Goal: Task Accomplishment & Management: Use online tool/utility

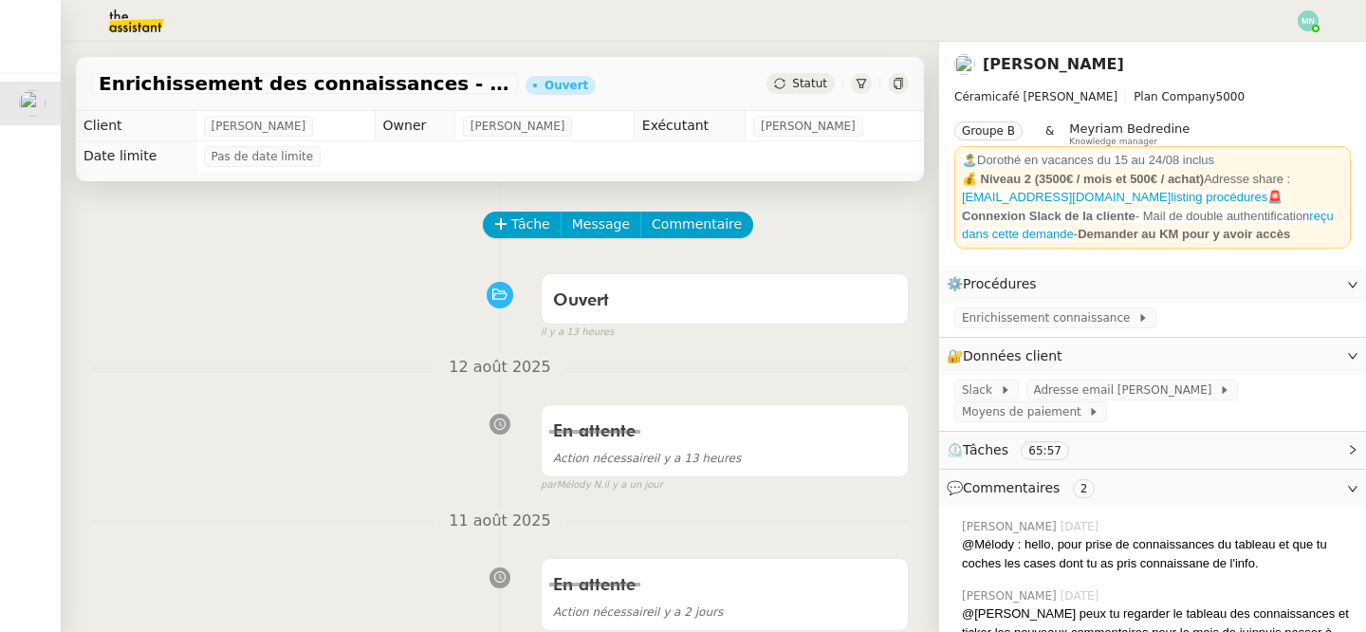
drag, startPoint x: 0, startPoint y: 0, endPoint x: 425, endPoint y: 344, distance: 546.6
click at [1311, 22] on img at bounding box center [1308, 20] width 21 height 21
click at [1280, 53] on li "Suivi" at bounding box center [1257, 54] width 123 height 27
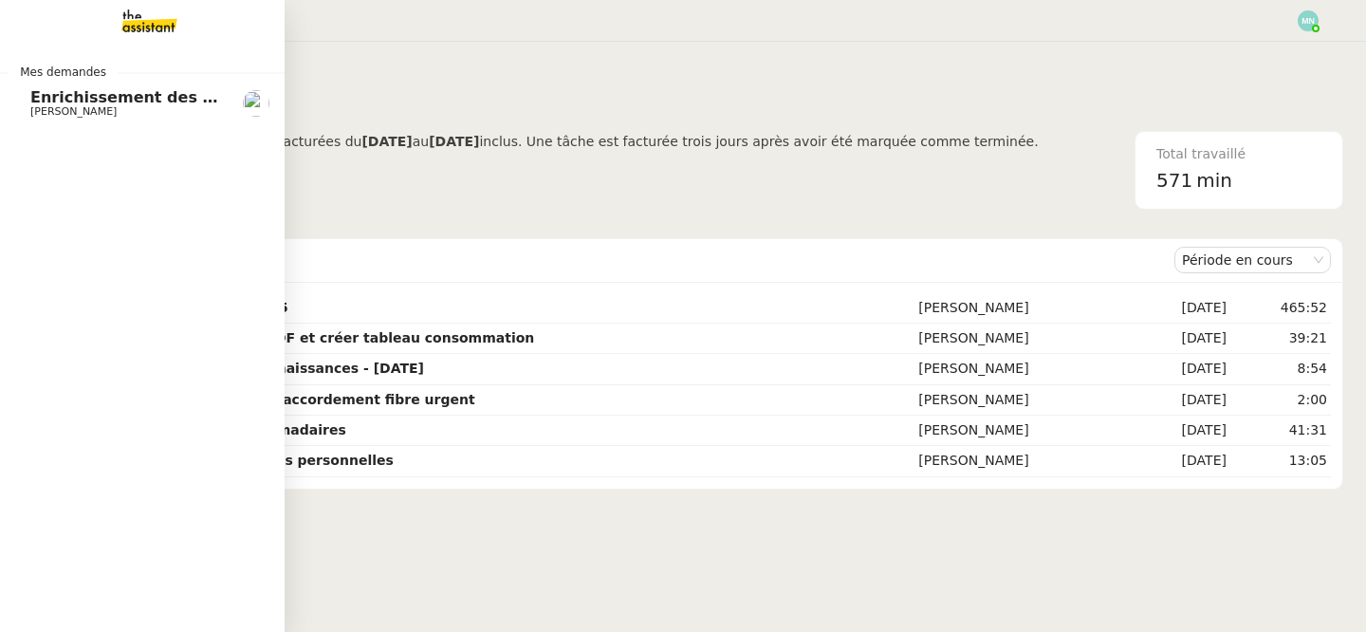
click at [68, 115] on span "[PERSON_NAME]" at bounding box center [73, 111] width 86 height 12
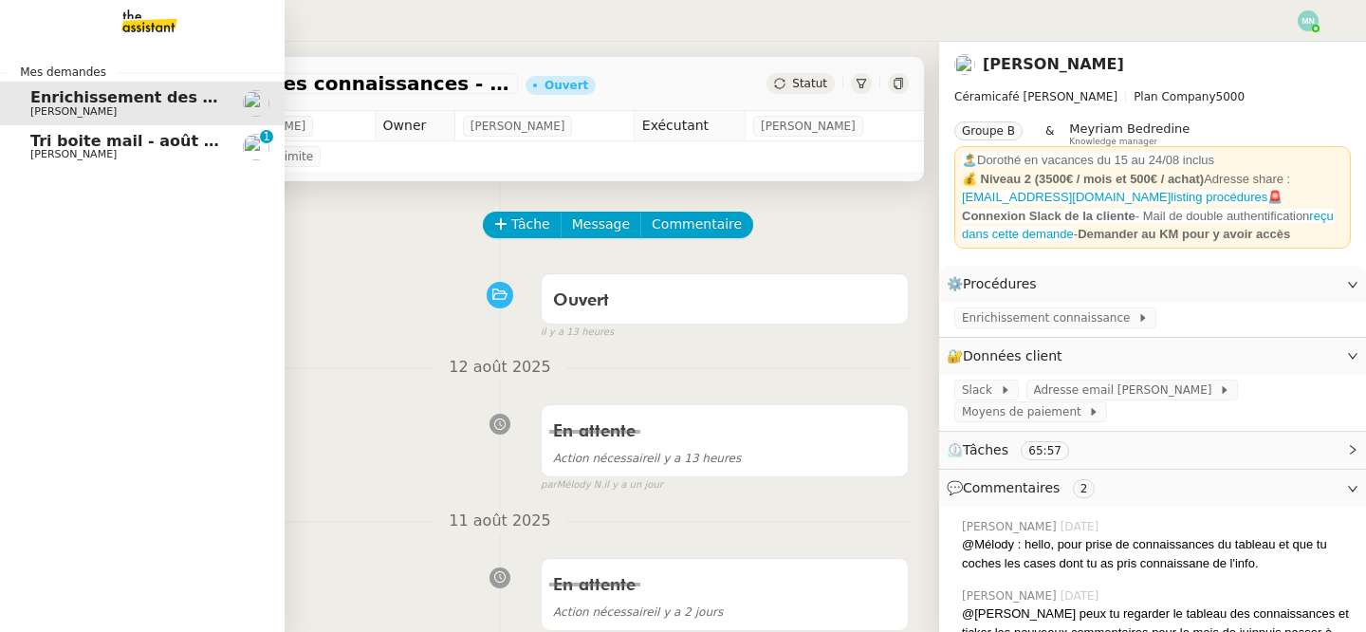
click at [104, 140] on span "Tri boite mail - août 2025" at bounding box center [137, 141] width 215 height 18
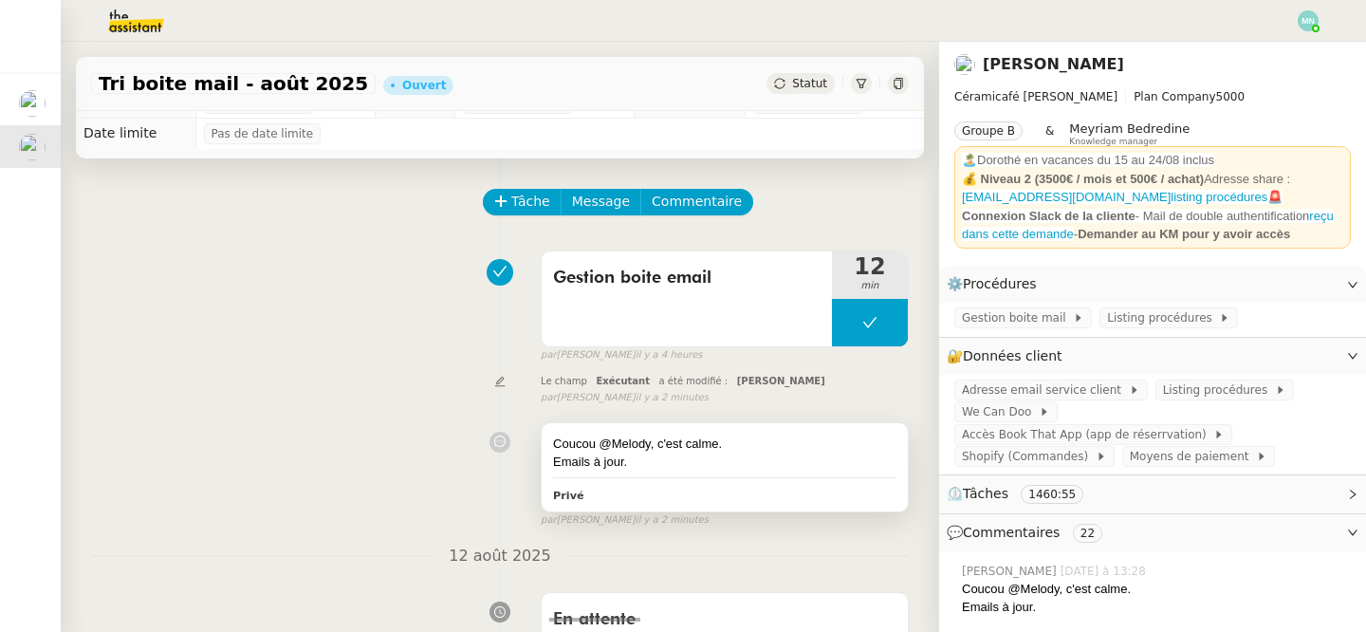
scroll to position [19, 0]
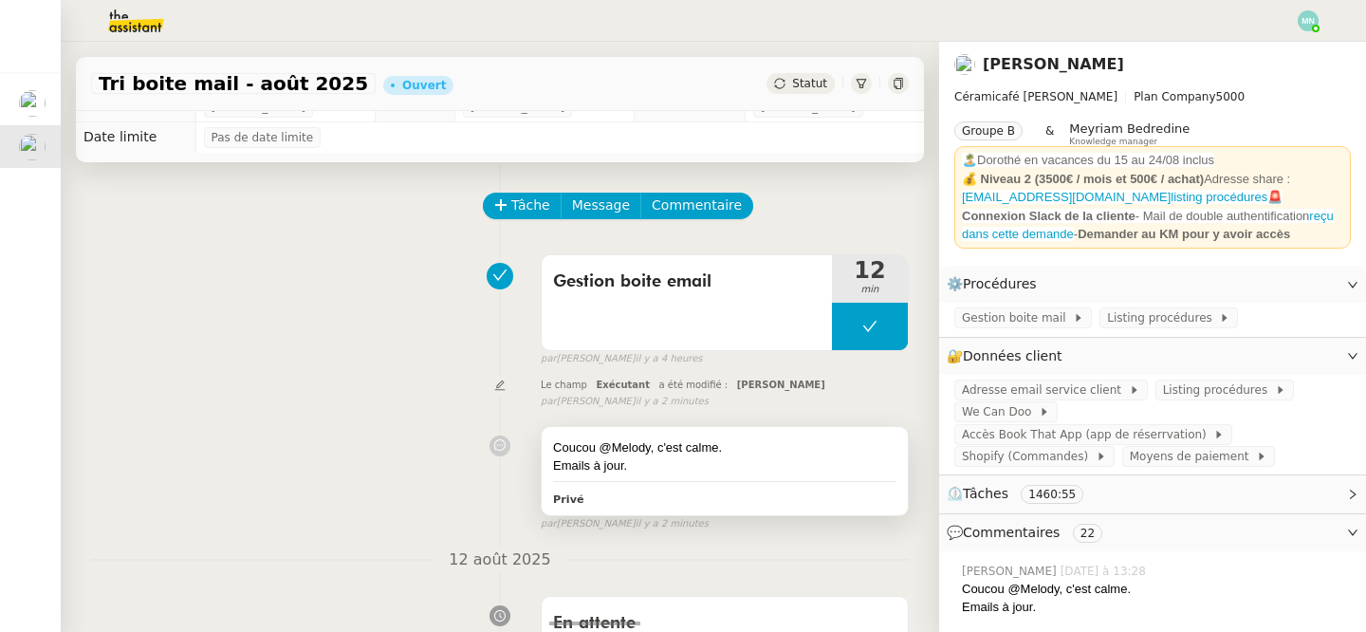
click at [677, 464] on div "Emails à jour." at bounding box center [725, 465] width 344 height 19
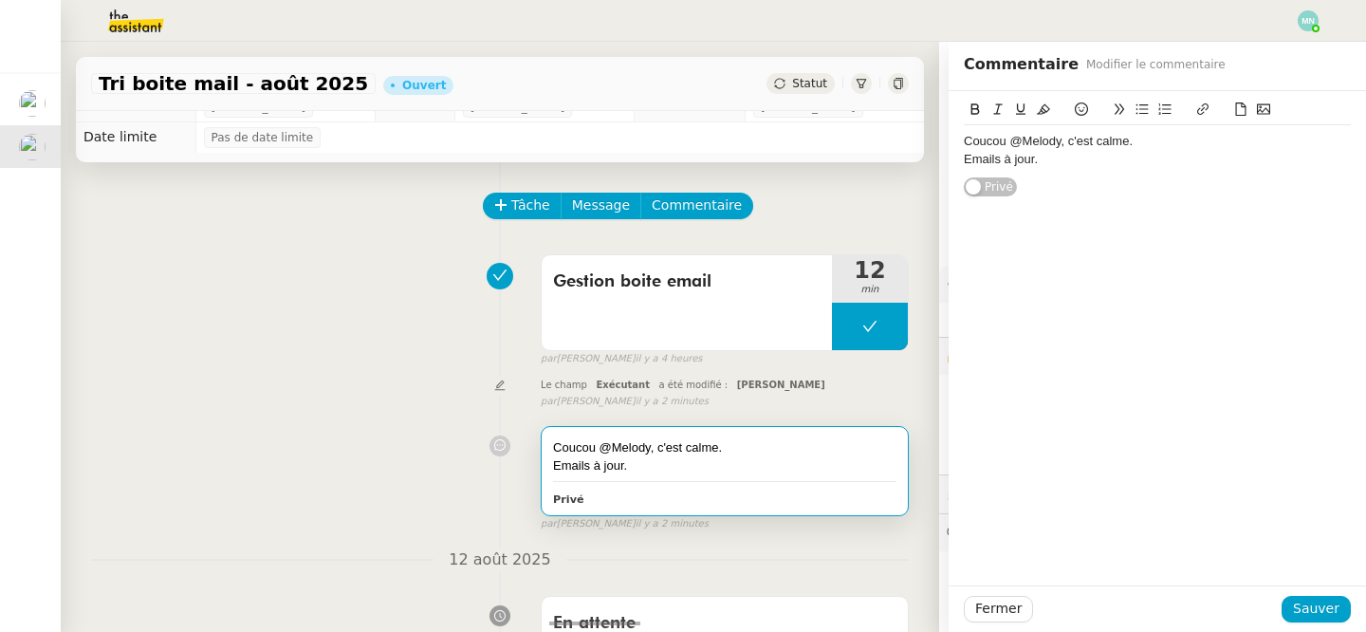
click at [1102, 172] on div "Coucou @Melody, c'est calme. Emails à jour." at bounding box center [1157, 150] width 387 height 50
click at [1325, 610] on span "Sauver" at bounding box center [1316, 609] width 46 height 22
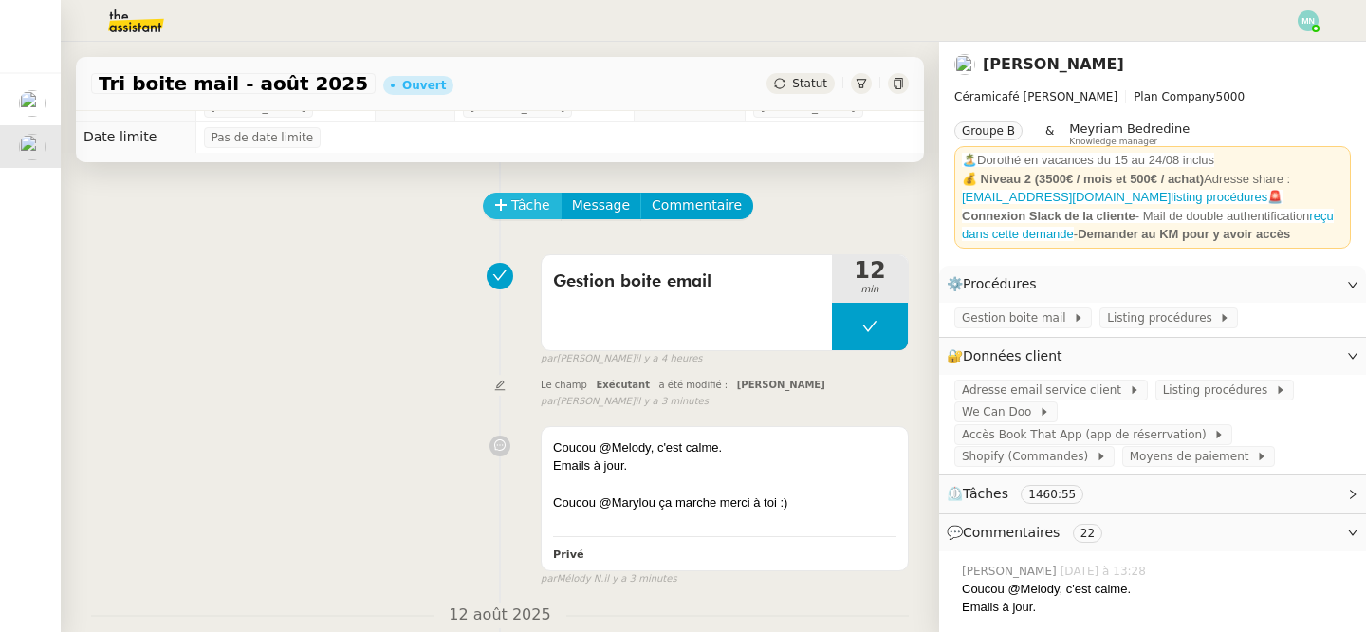
click at [511, 204] on span "Tâche" at bounding box center [530, 206] width 39 height 22
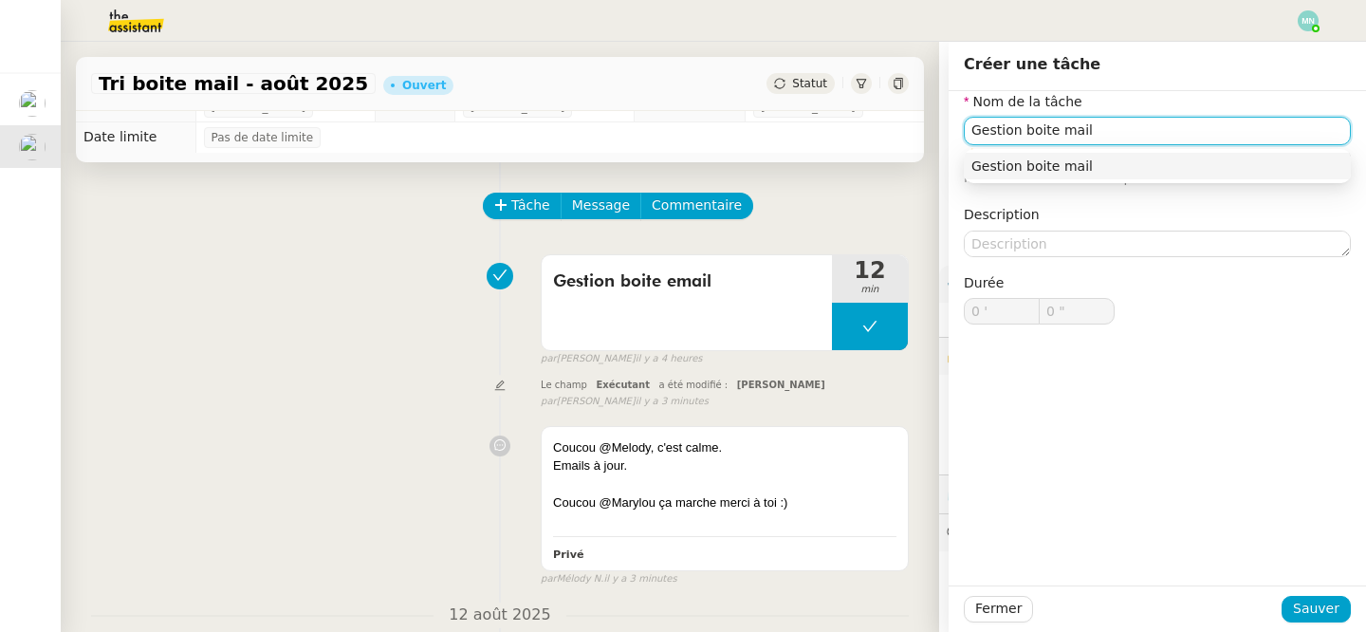
click at [1066, 163] on div "Gestion boite mail" at bounding box center [1158, 166] width 372 height 17
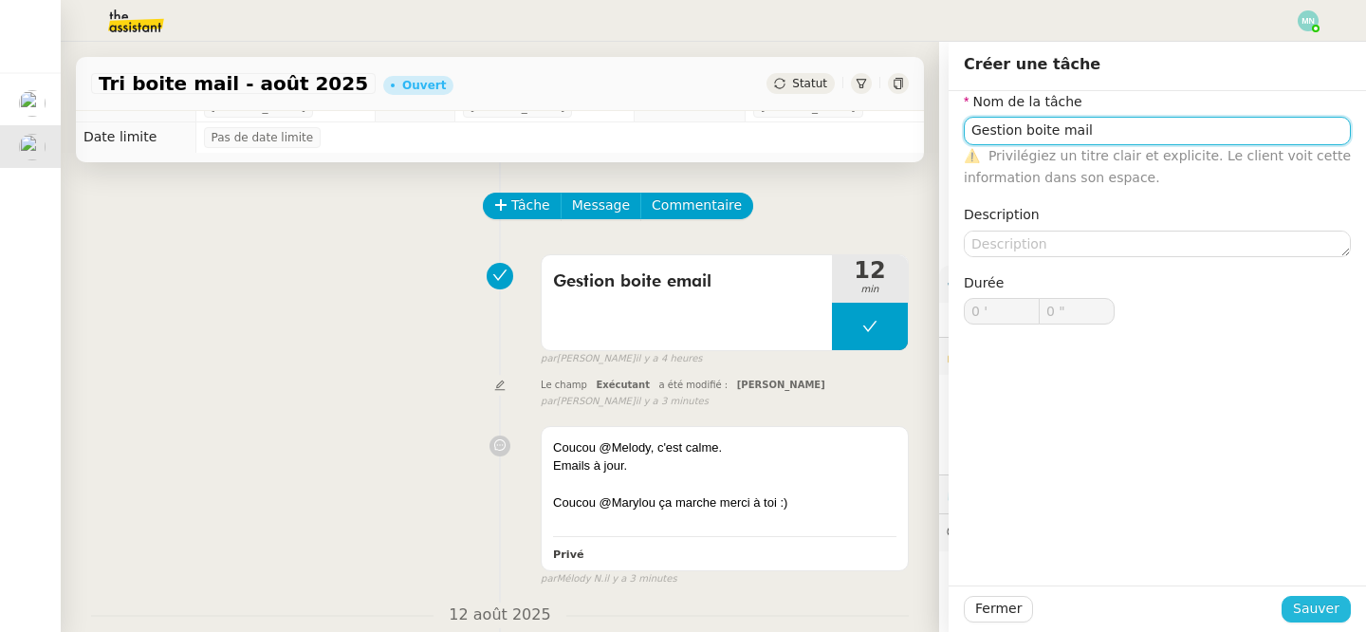
type input "Gestion boite mail"
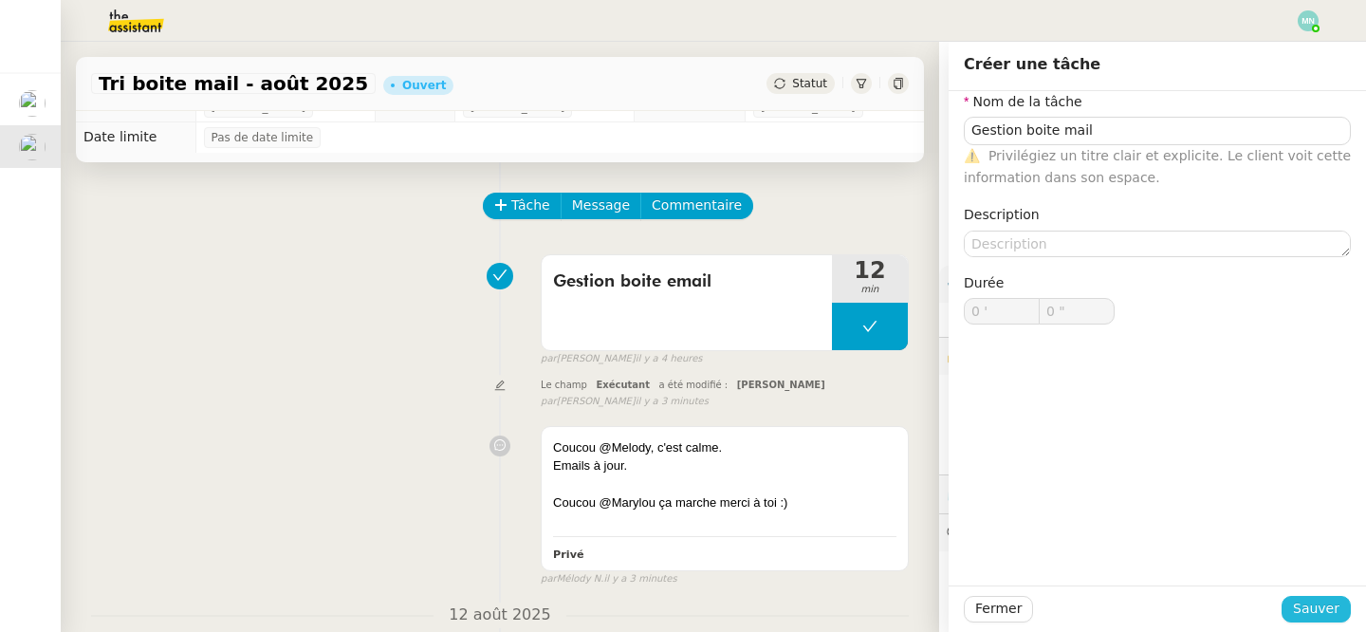
click at [1328, 604] on span "Sauver" at bounding box center [1316, 609] width 46 height 22
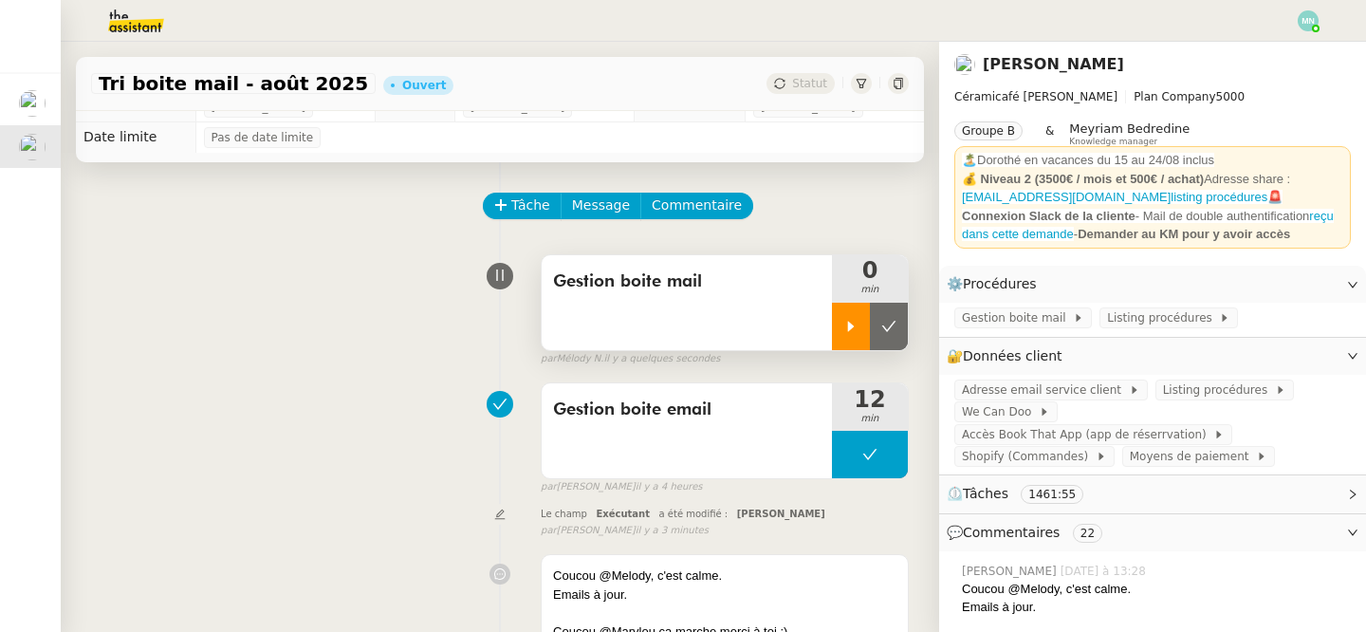
click at [857, 322] on icon at bounding box center [851, 326] width 15 height 15
click at [1016, 383] on span "Adresse email service client" at bounding box center [1045, 390] width 167 height 19
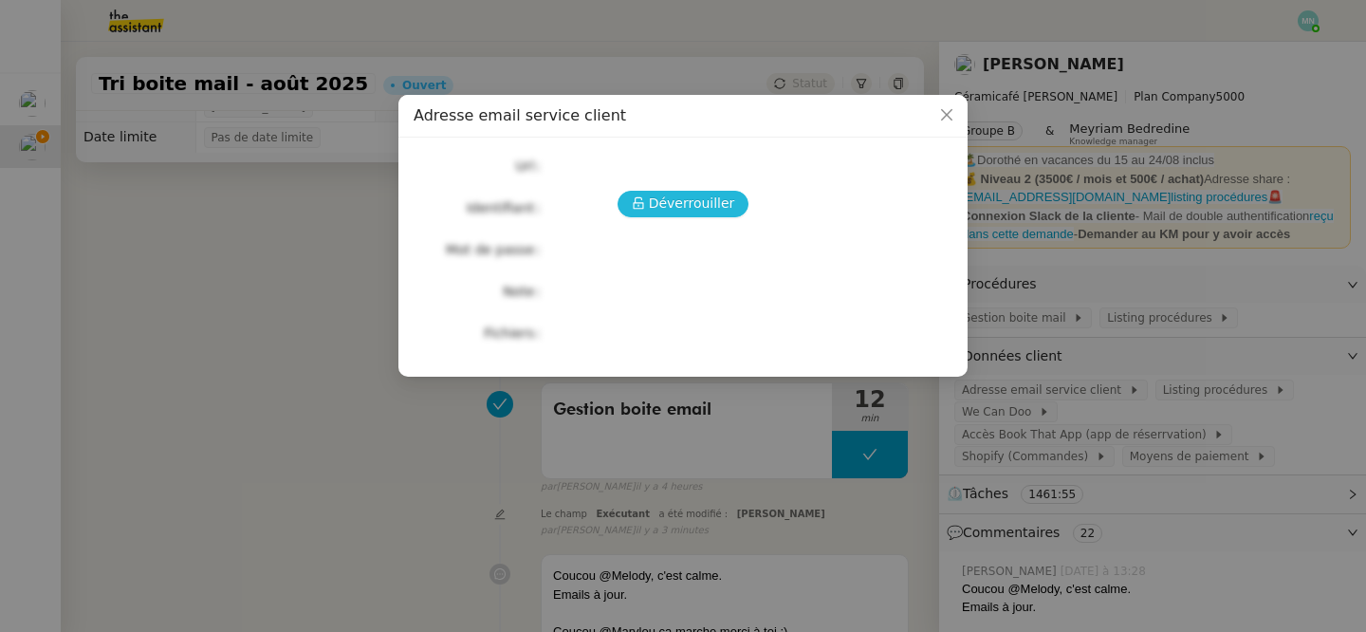
click at [682, 205] on span "Déverrouiller" at bounding box center [692, 204] width 86 height 22
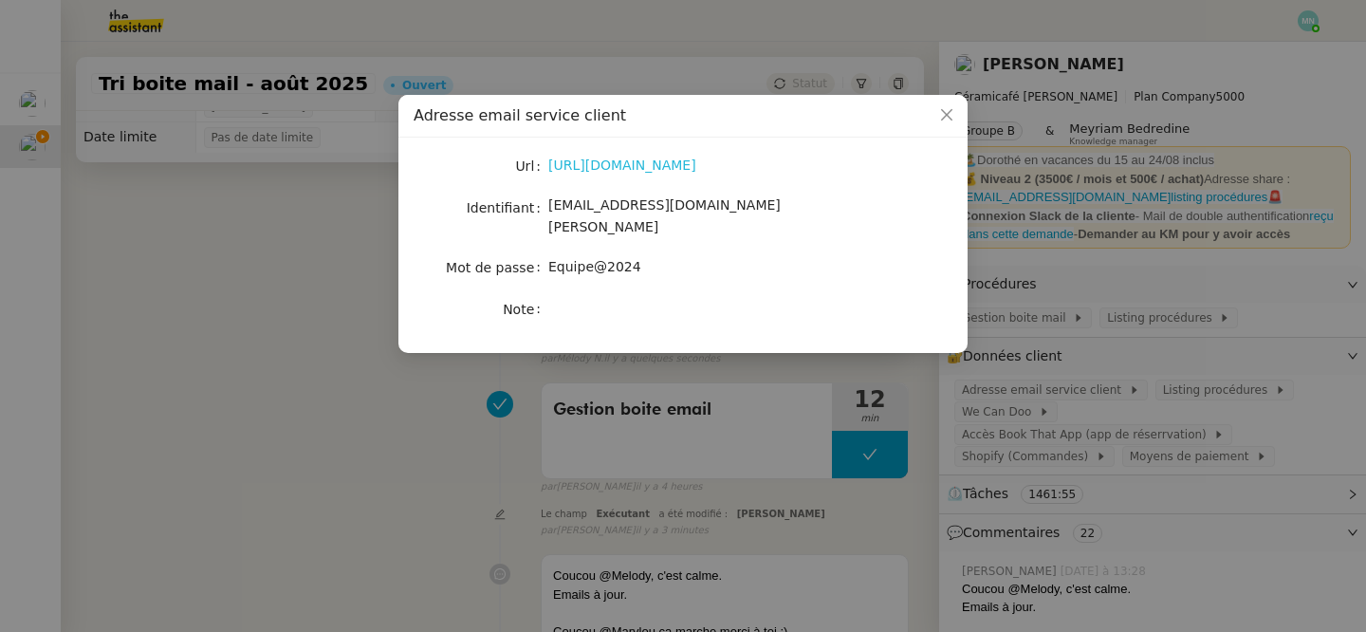
click at [663, 167] on link "[URL][DOMAIN_NAME]" at bounding box center [622, 165] width 148 height 15
click at [807, 383] on nz-modal-container "Adresse email service client Url [URL][DOMAIN_NAME] Identifiant [EMAIL_ADDRESS]…" at bounding box center [683, 316] width 1366 height 632
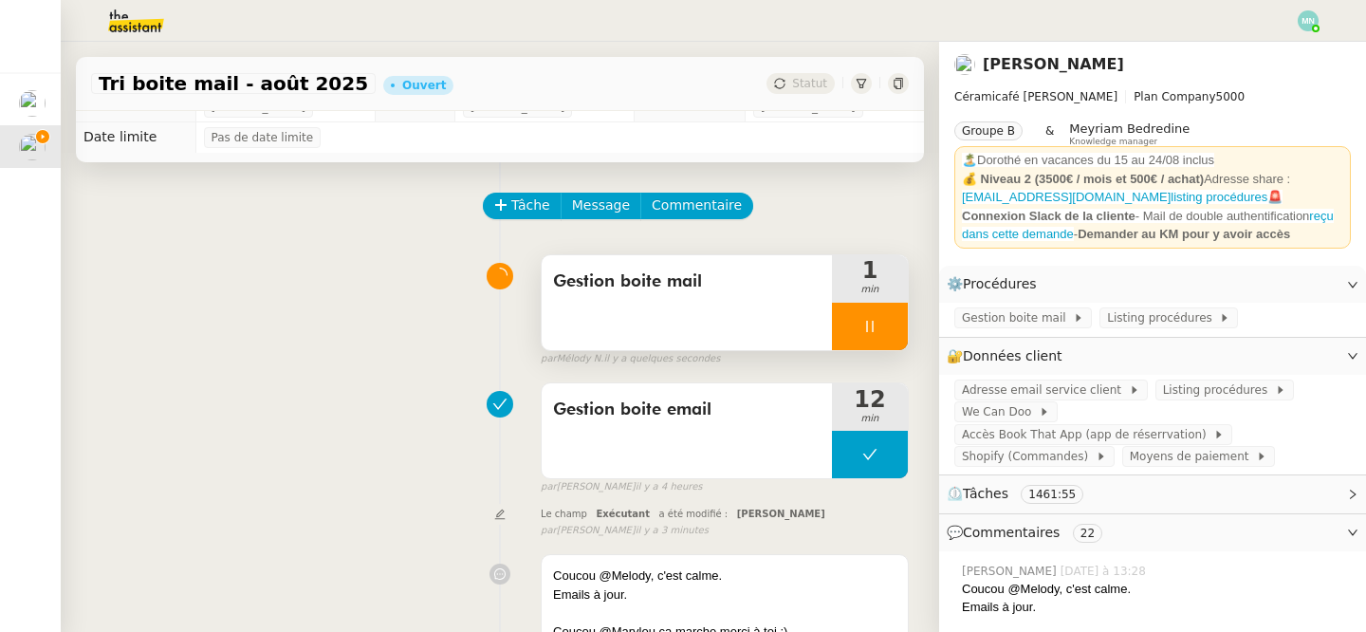
click at [868, 324] on icon at bounding box center [870, 326] width 15 height 15
click at [888, 325] on icon at bounding box center [889, 326] width 15 height 15
click at [836, 347] on button at bounding box center [870, 326] width 76 height 47
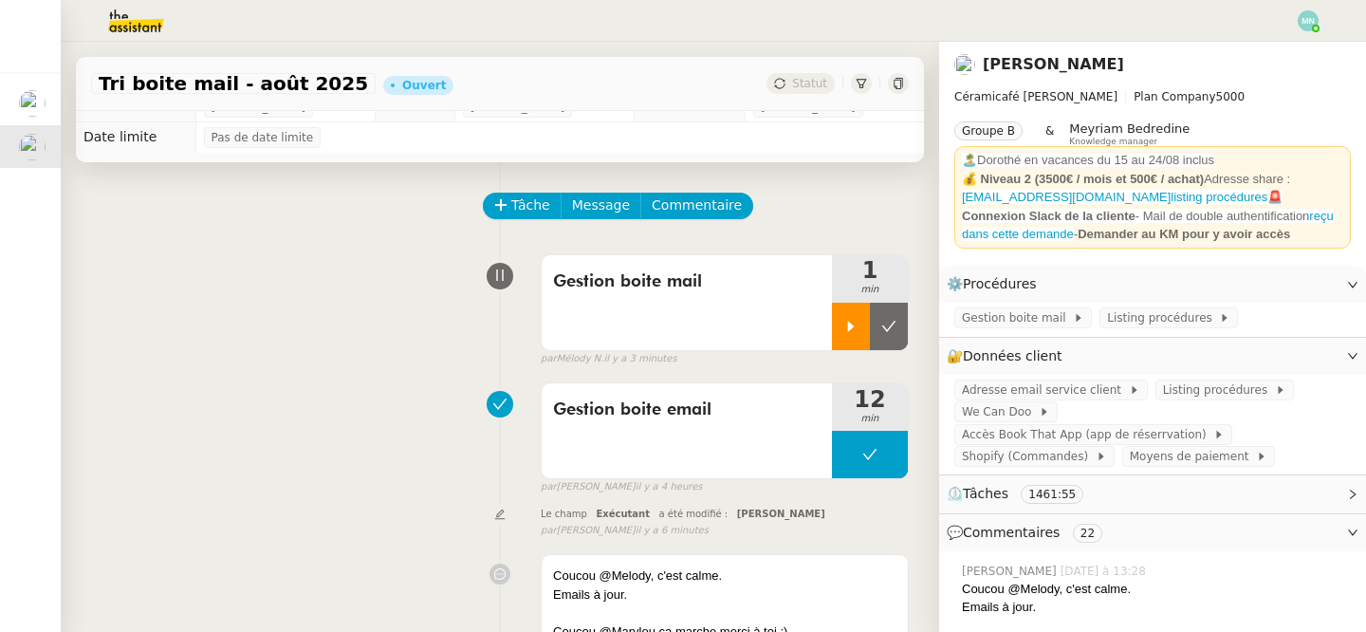
click at [850, 324] on icon at bounding box center [851, 326] width 7 height 10
click at [845, 322] on div at bounding box center [870, 326] width 76 height 47
click at [880, 322] on button at bounding box center [889, 326] width 38 height 47
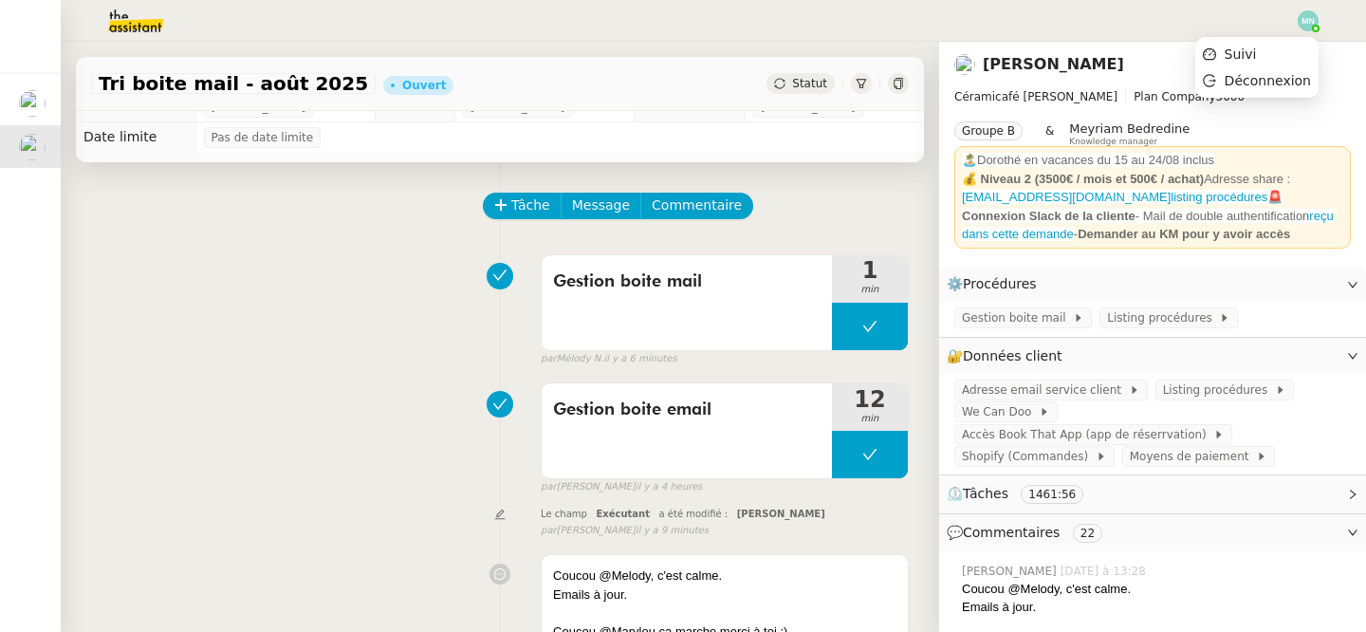
click at [1313, 25] on div at bounding box center [1308, 20] width 21 height 21
click at [1257, 60] on span "Suivi" at bounding box center [1241, 53] width 32 height 15
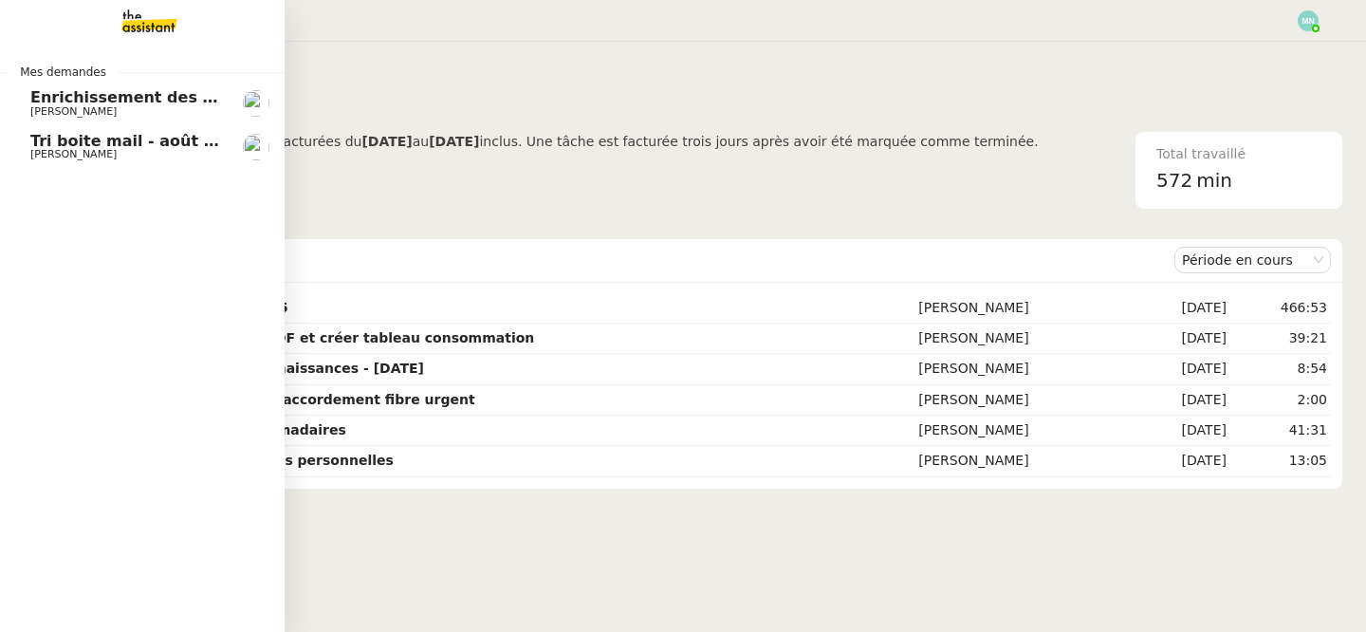
click at [108, 154] on span "[PERSON_NAME]" at bounding box center [73, 154] width 86 height 12
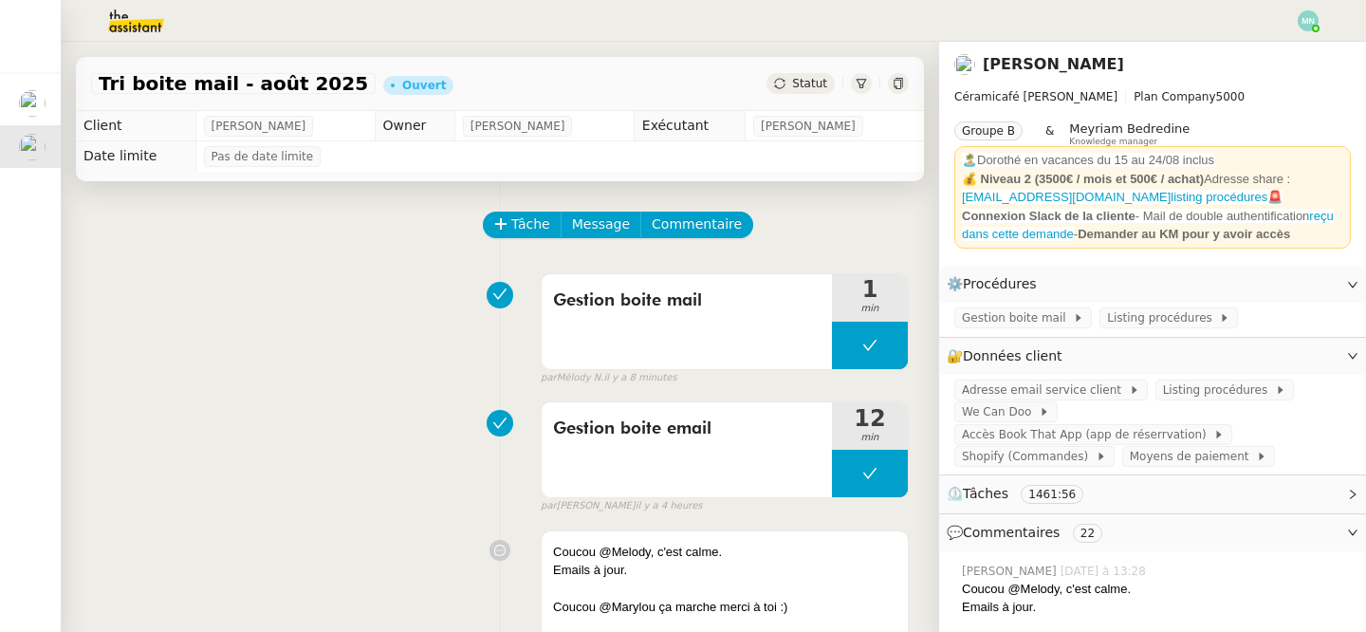
click at [1294, 24] on div at bounding box center [683, 21] width 1272 height 42
click at [1310, 24] on img at bounding box center [1308, 20] width 21 height 21
click at [1262, 55] on li "Suivi" at bounding box center [1257, 54] width 123 height 27
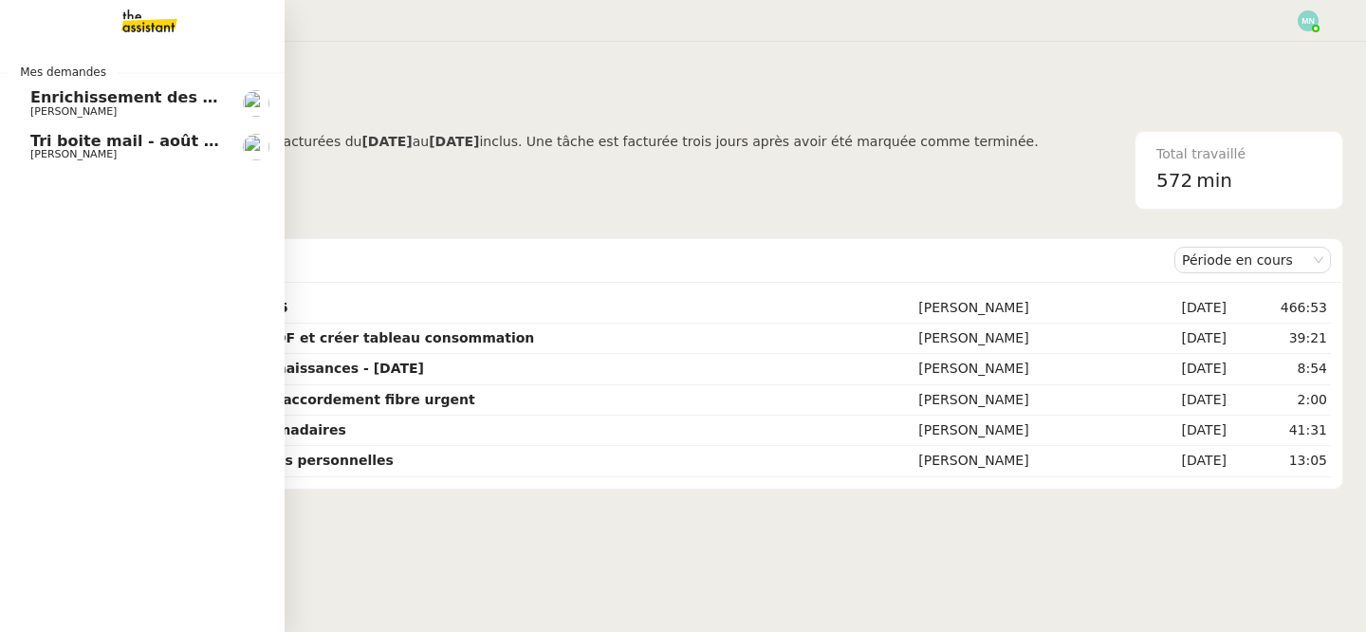
click at [85, 148] on span "Tri boite mail - août 2025" at bounding box center [137, 141] width 215 height 18
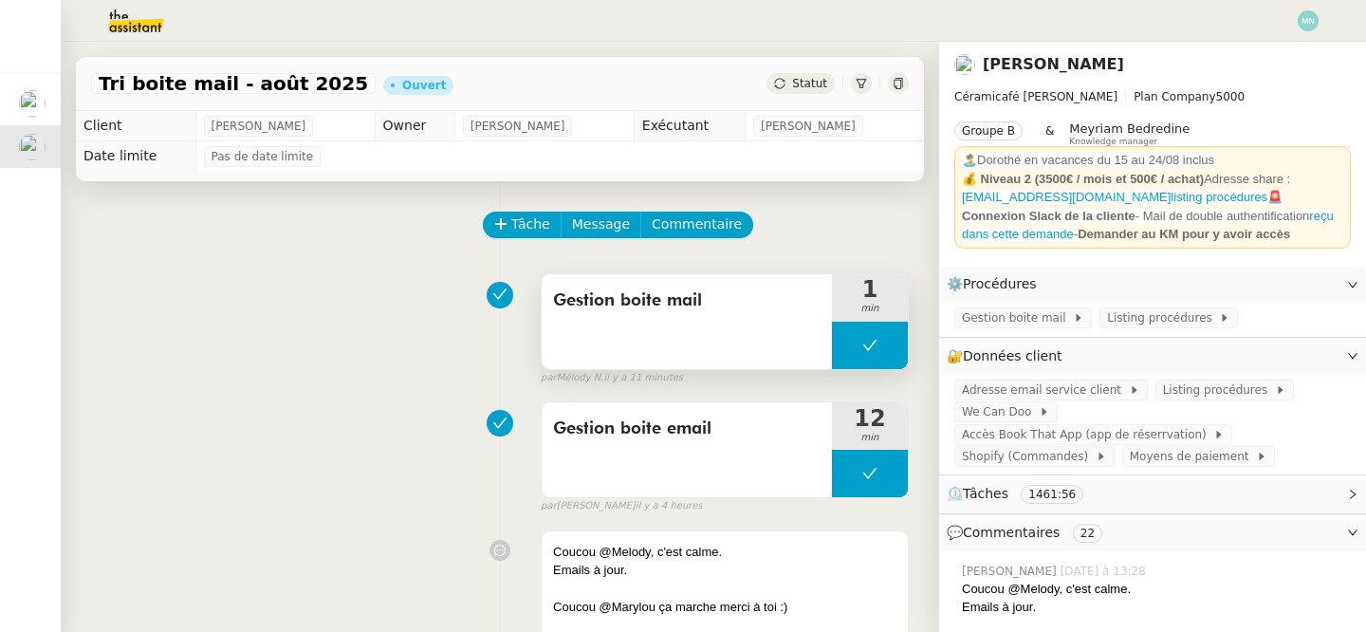
click at [858, 340] on button at bounding box center [870, 345] width 76 height 47
click at [857, 341] on icon at bounding box center [851, 345] width 15 height 15
click at [1068, 447] on span "Shopify (Commandes)" at bounding box center [1029, 456] width 134 height 19
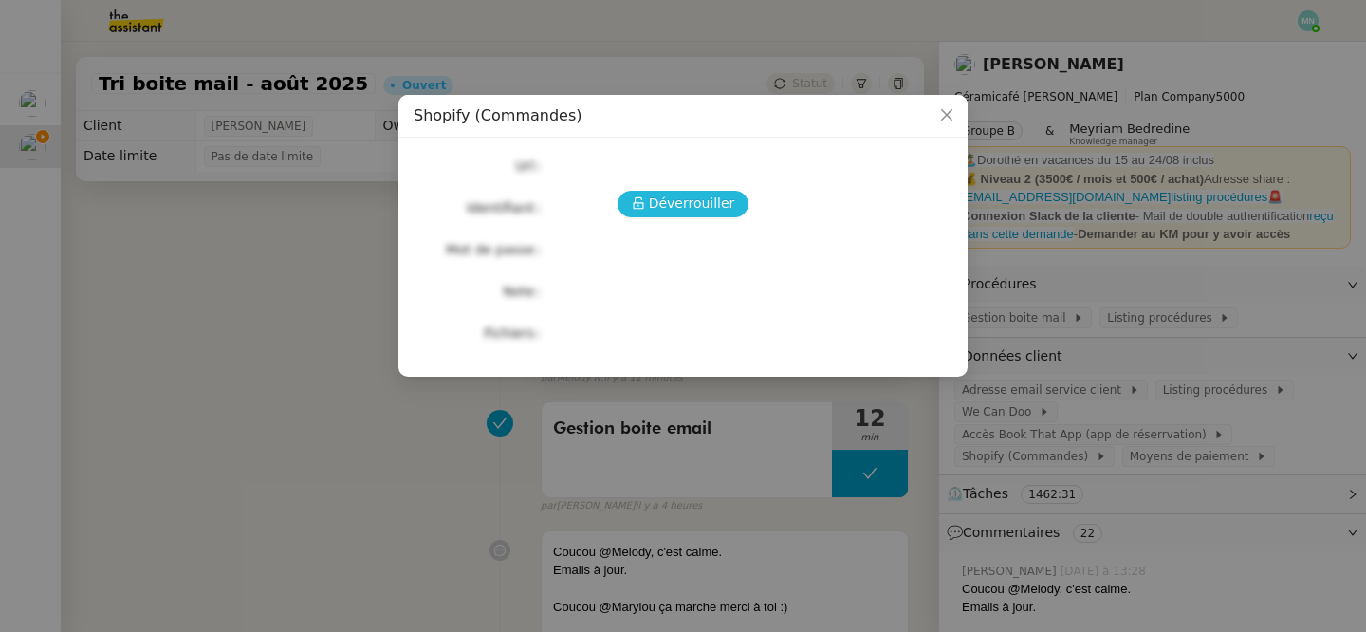
click at [712, 206] on span "Déverrouiller" at bounding box center [692, 204] width 86 height 22
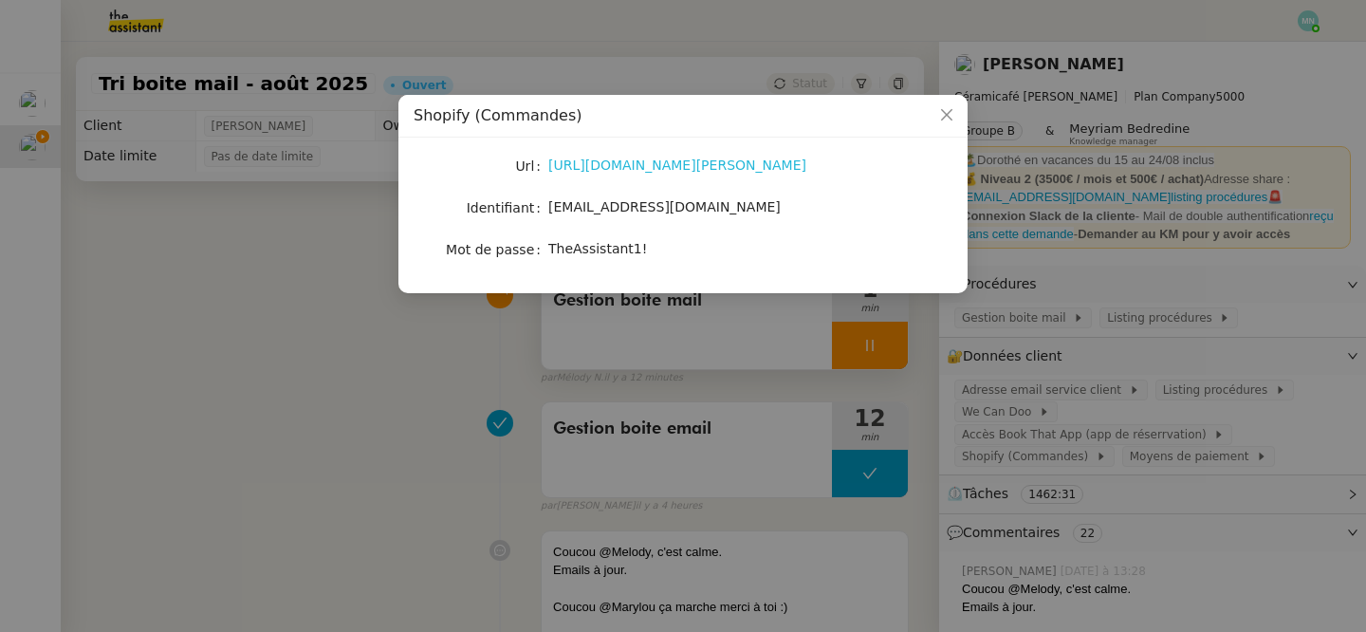
click at [667, 171] on link "[URL][DOMAIN_NAME][PERSON_NAME]" at bounding box center [677, 165] width 258 height 15
click at [1010, 450] on nz-modal-container "Shopify (Commandes) Url [URL][DOMAIN_NAME][PERSON_NAME] Identifiant [EMAIL_ADDR…" at bounding box center [683, 316] width 1366 height 632
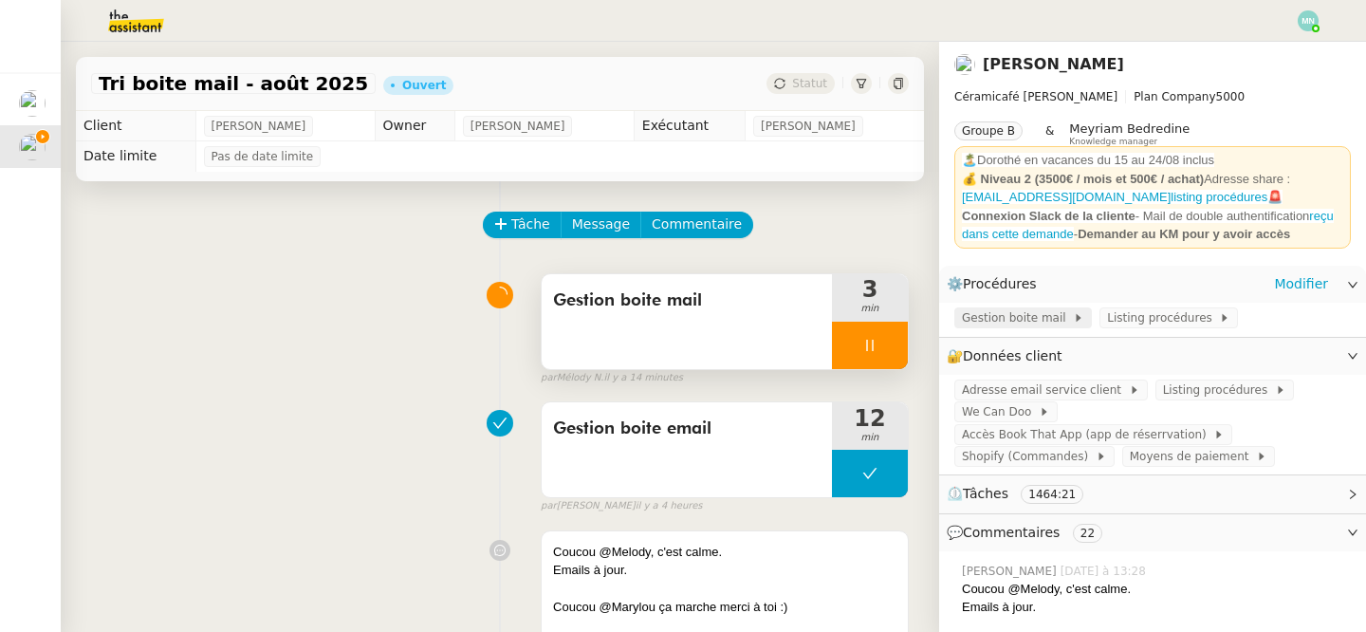
click at [1000, 325] on span "Gestion boite mail" at bounding box center [1017, 317] width 111 height 19
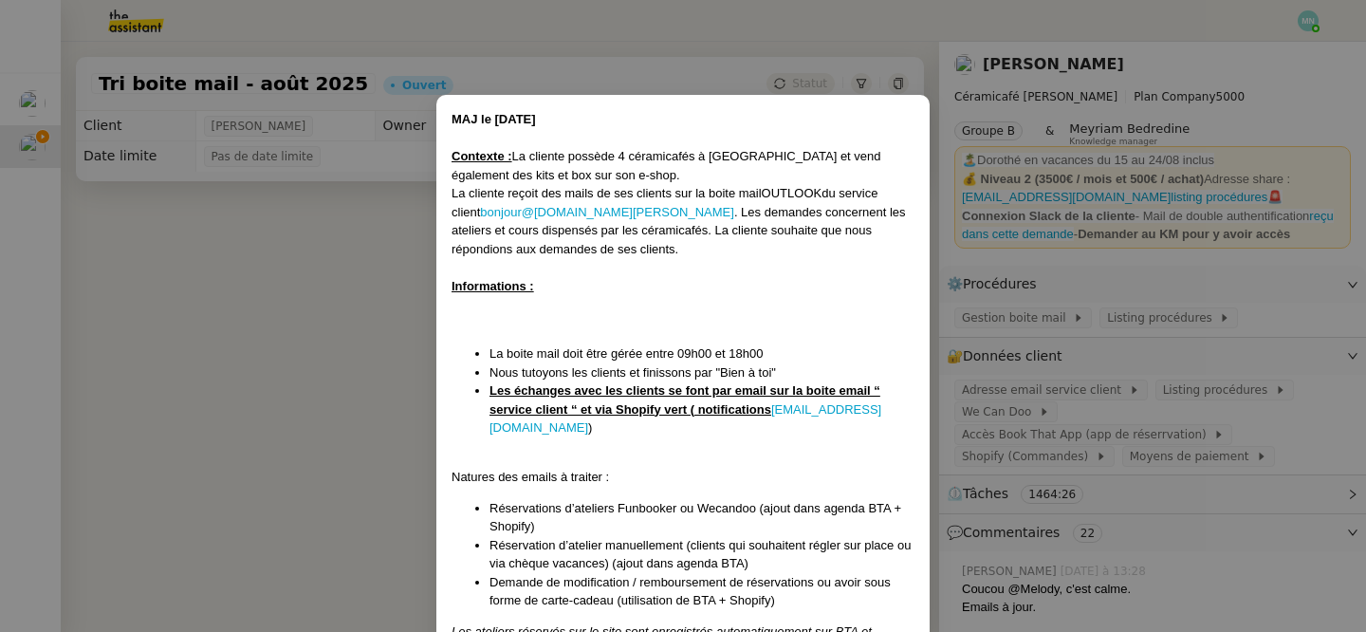
click at [1061, 370] on nz-modal-container "MAJ le [DATE] Contexte : La cliente possède 4 céramicafés à [GEOGRAPHIC_DATA] e…" at bounding box center [683, 316] width 1366 height 632
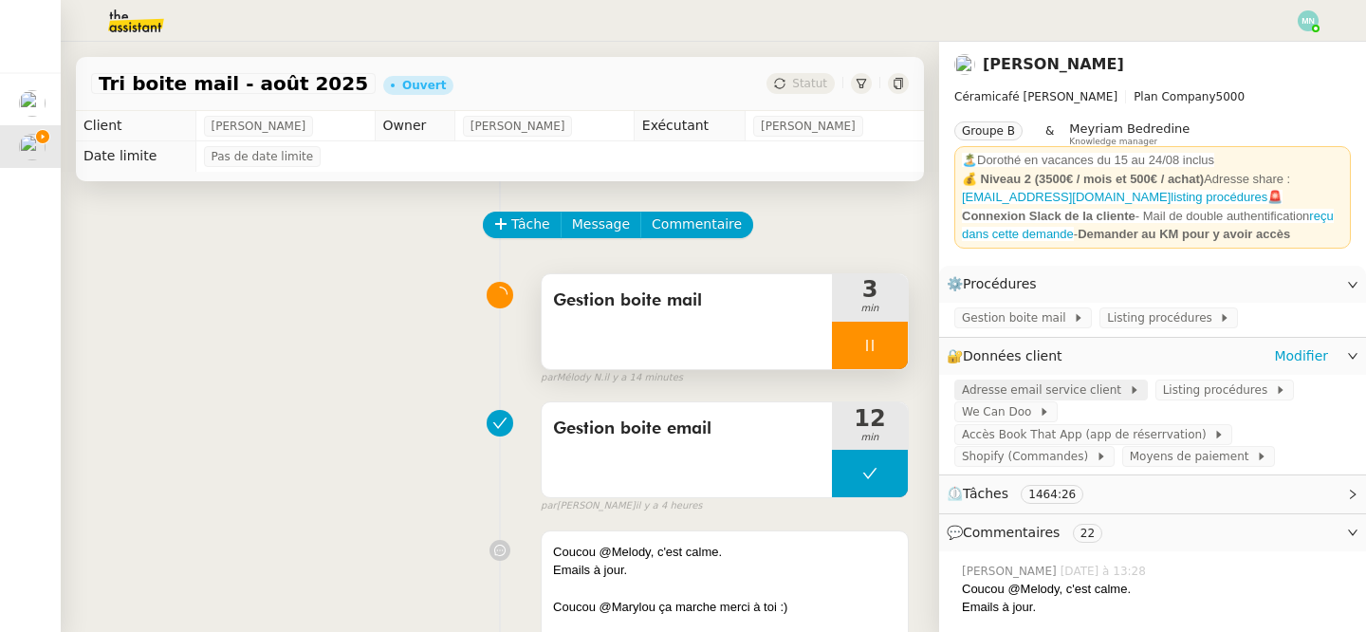
click at [1027, 389] on span "Adresse email service client" at bounding box center [1045, 390] width 167 height 19
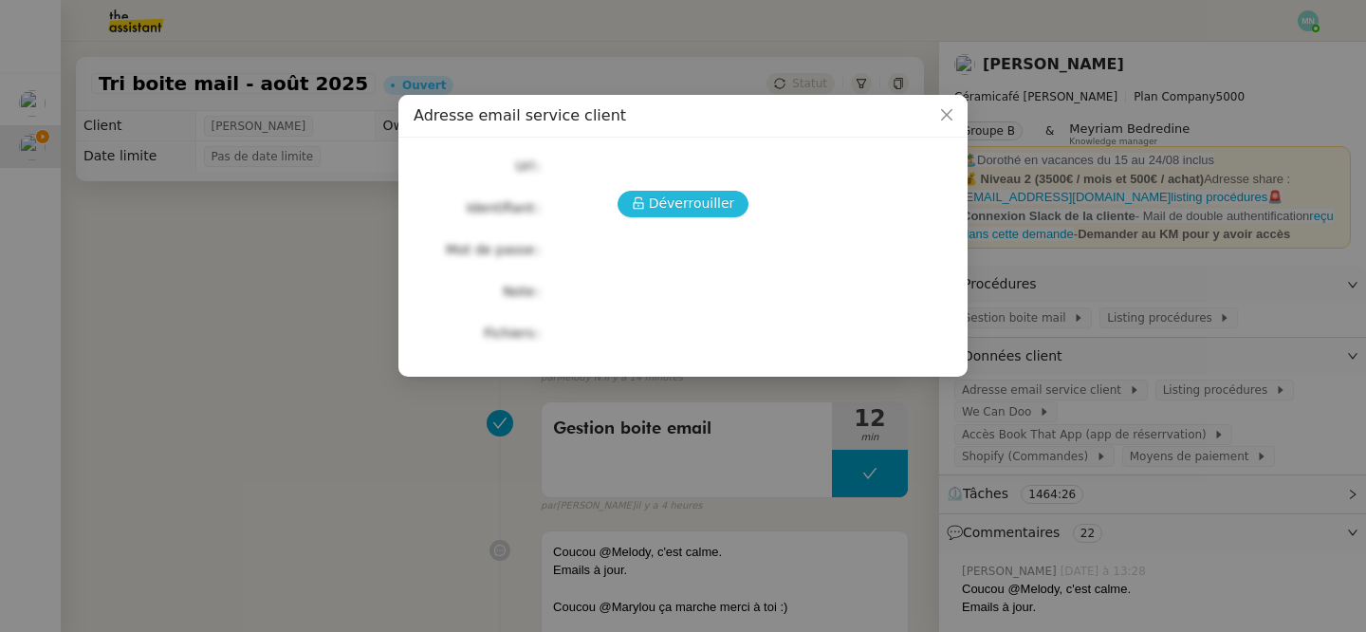
click at [672, 196] on span "Déverrouiller" at bounding box center [692, 204] width 86 height 22
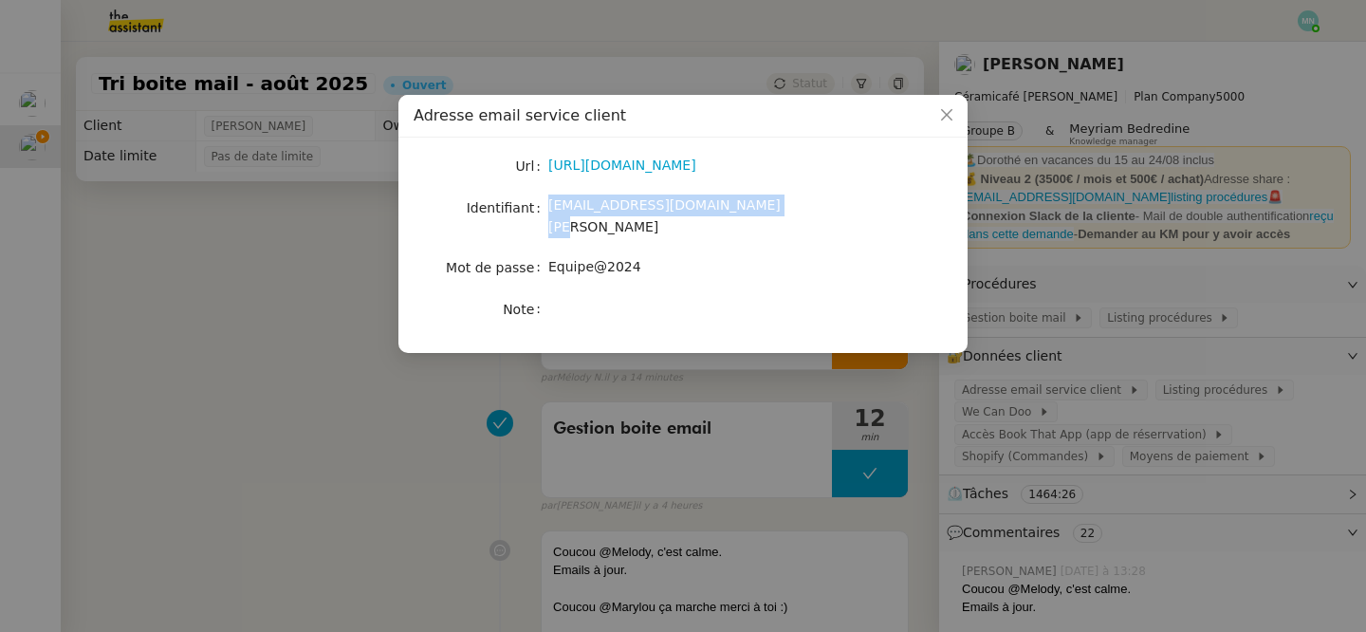
drag, startPoint x: 757, startPoint y: 209, endPoint x: 537, endPoint y: 210, distance: 220.2
click at [537, 210] on nz-form-item "Identifiant [EMAIL_ADDRESS][DOMAIN_NAME][PERSON_NAME]" at bounding box center [683, 217] width 539 height 45
copy nz-form-item "[EMAIL_ADDRESS][DOMAIN_NAME][PERSON_NAME]"
click at [752, 397] on nz-modal-container "Adresse email service client Url [URL][DOMAIN_NAME] Identifiant [EMAIL_ADDRESS]…" at bounding box center [683, 316] width 1366 height 632
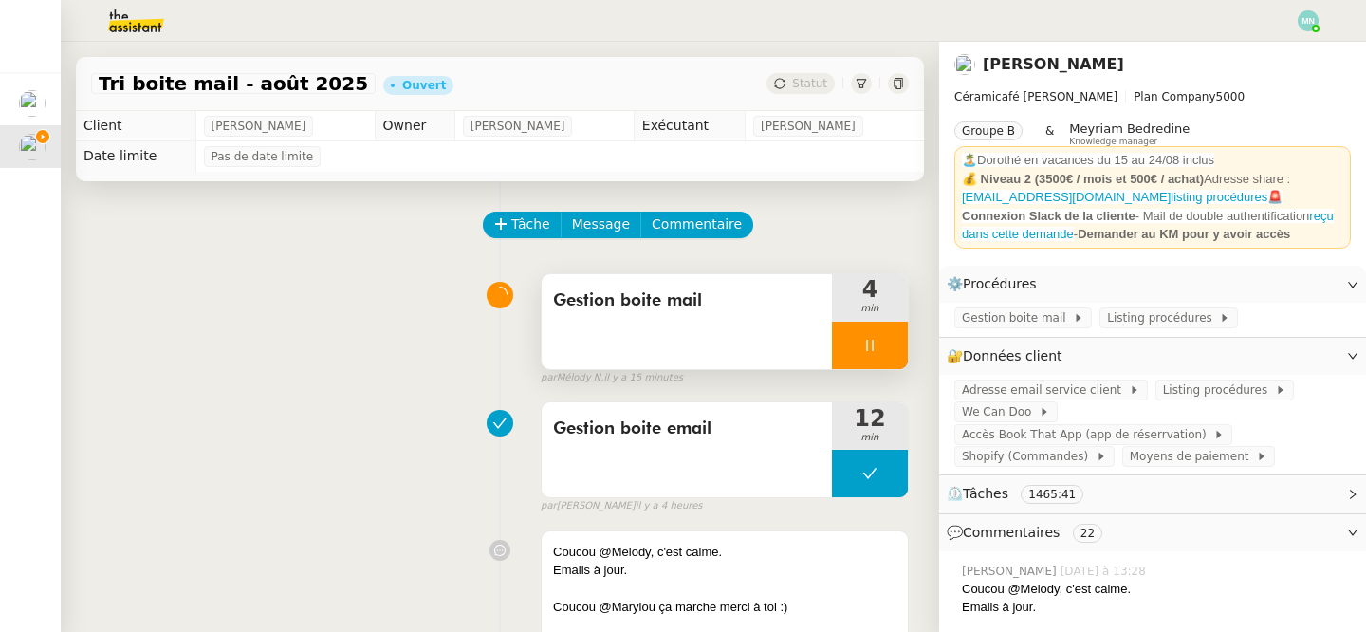
click at [877, 350] on div at bounding box center [870, 345] width 76 height 47
click at [907, 351] on button at bounding box center [889, 345] width 38 height 47
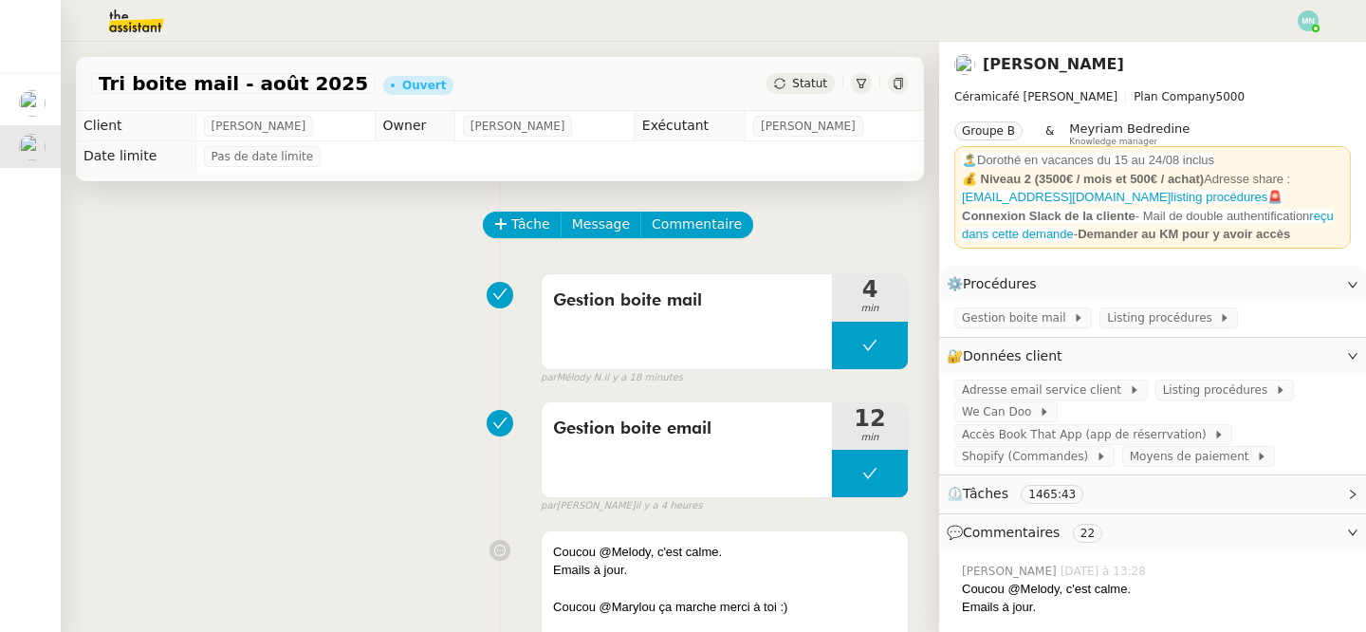
click at [1299, 30] on div at bounding box center [1308, 20] width 21 height 21
click at [1272, 53] on li "Suivi" at bounding box center [1257, 54] width 123 height 27
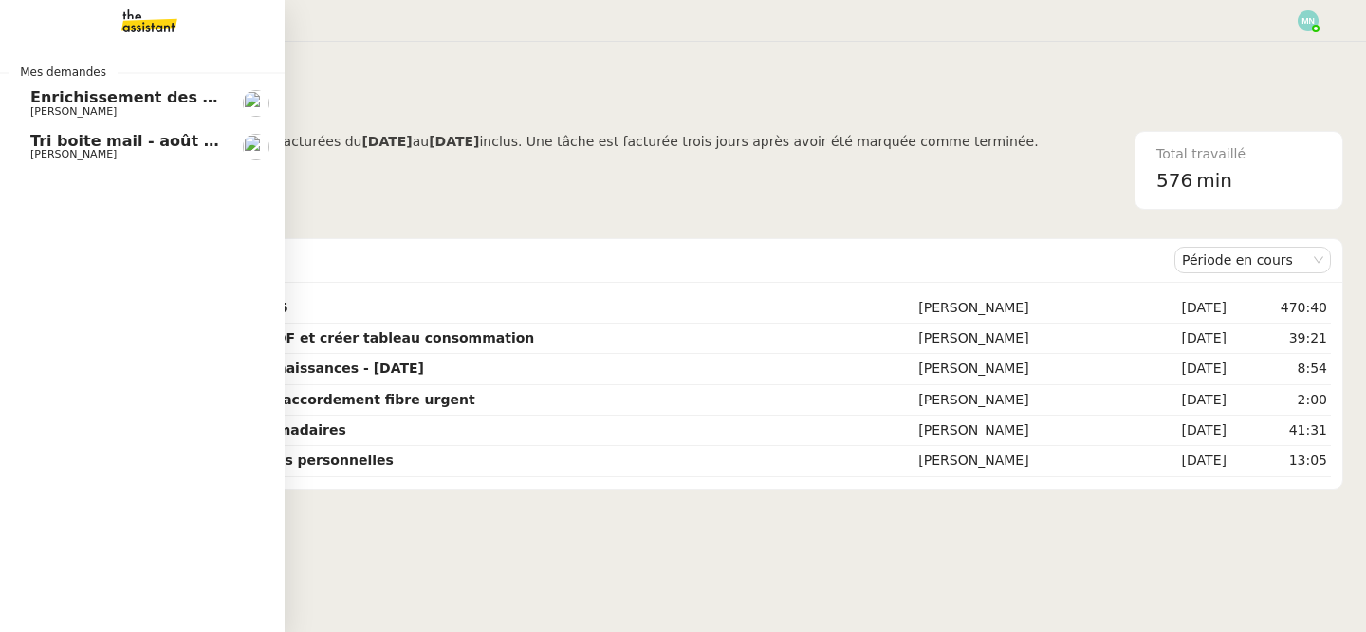
click at [114, 129] on link "Tri boite mail - [DATE] [PERSON_NAME]" at bounding box center [142, 147] width 285 height 44
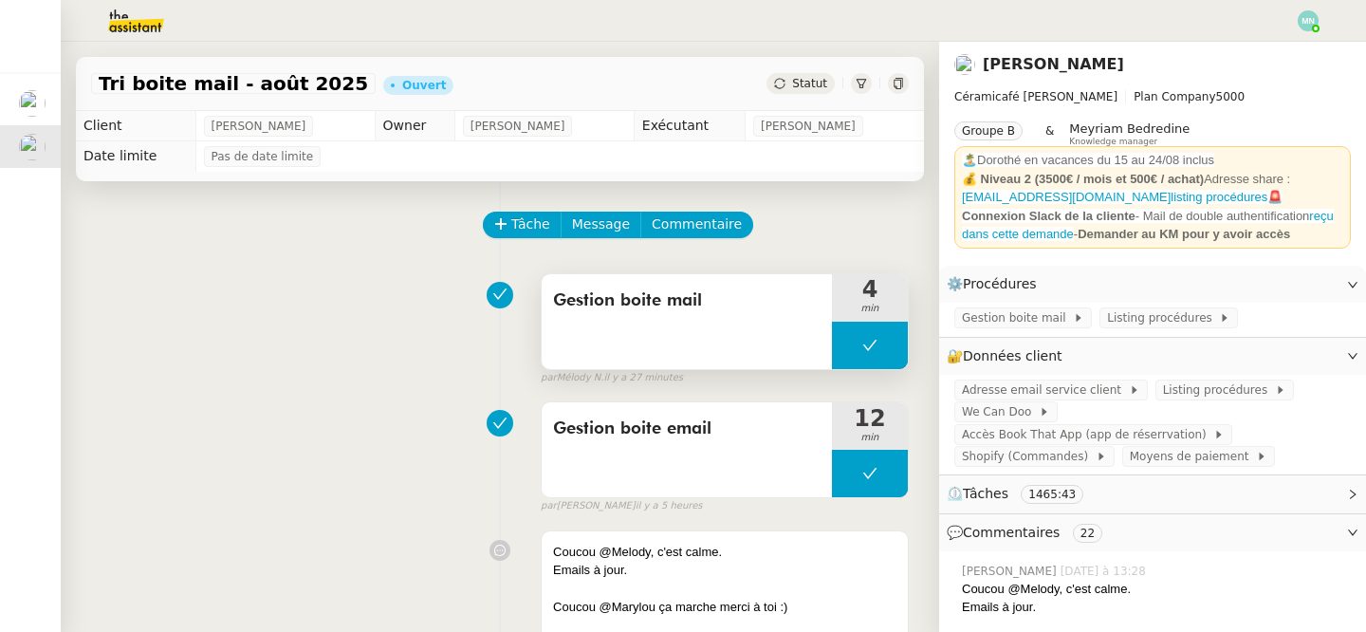
click at [845, 343] on button at bounding box center [870, 345] width 76 height 47
click at [845, 343] on icon at bounding box center [851, 345] width 15 height 15
click at [854, 342] on div at bounding box center [870, 345] width 76 height 47
click at [890, 339] on icon at bounding box center [889, 345] width 15 height 15
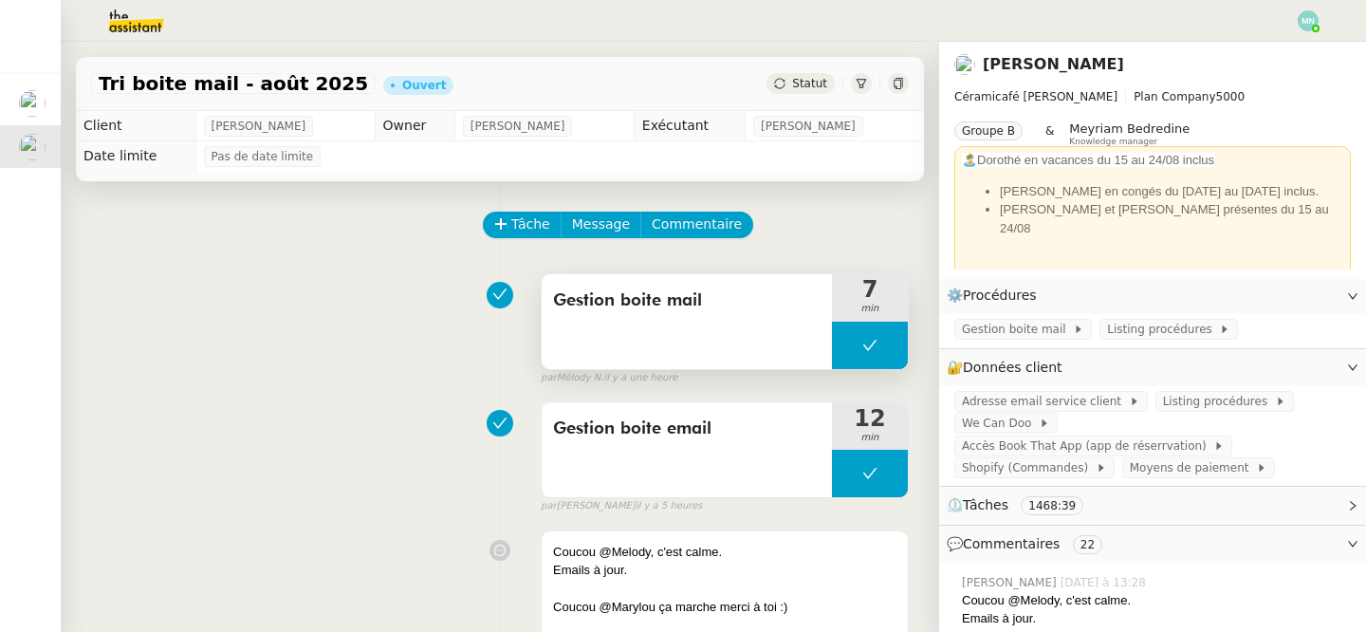
click at [863, 350] on icon at bounding box center [870, 345] width 15 height 15
click at [860, 351] on div at bounding box center [851, 345] width 38 height 47
click at [860, 351] on div at bounding box center [870, 345] width 76 height 47
click at [894, 353] on button at bounding box center [889, 345] width 38 height 47
